Goal: Find specific fact: Find specific fact

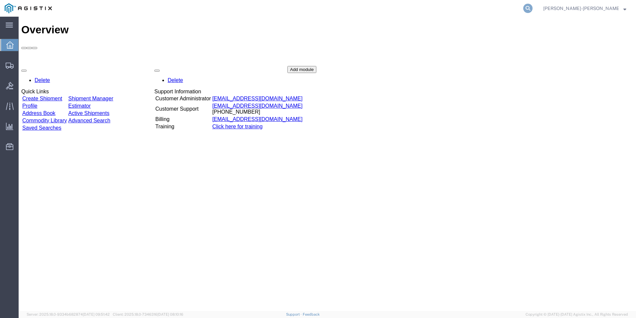
click at [533, 6] on icon at bounding box center [528, 8] width 9 height 9
click at [431, 6] on input "search" at bounding box center [422, 8] width 202 height 16
paste input "4221464936"
click at [533, 8] on icon at bounding box center [528, 8] width 9 height 9
type input "4221464936"
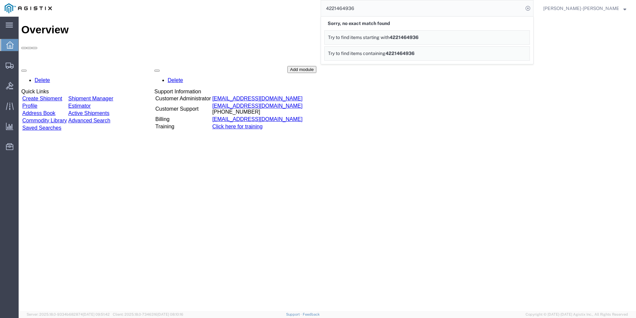
click at [419, 37] on span "4221464936" at bounding box center [404, 37] width 29 height 5
